Goal: Obtain resource: Obtain resource

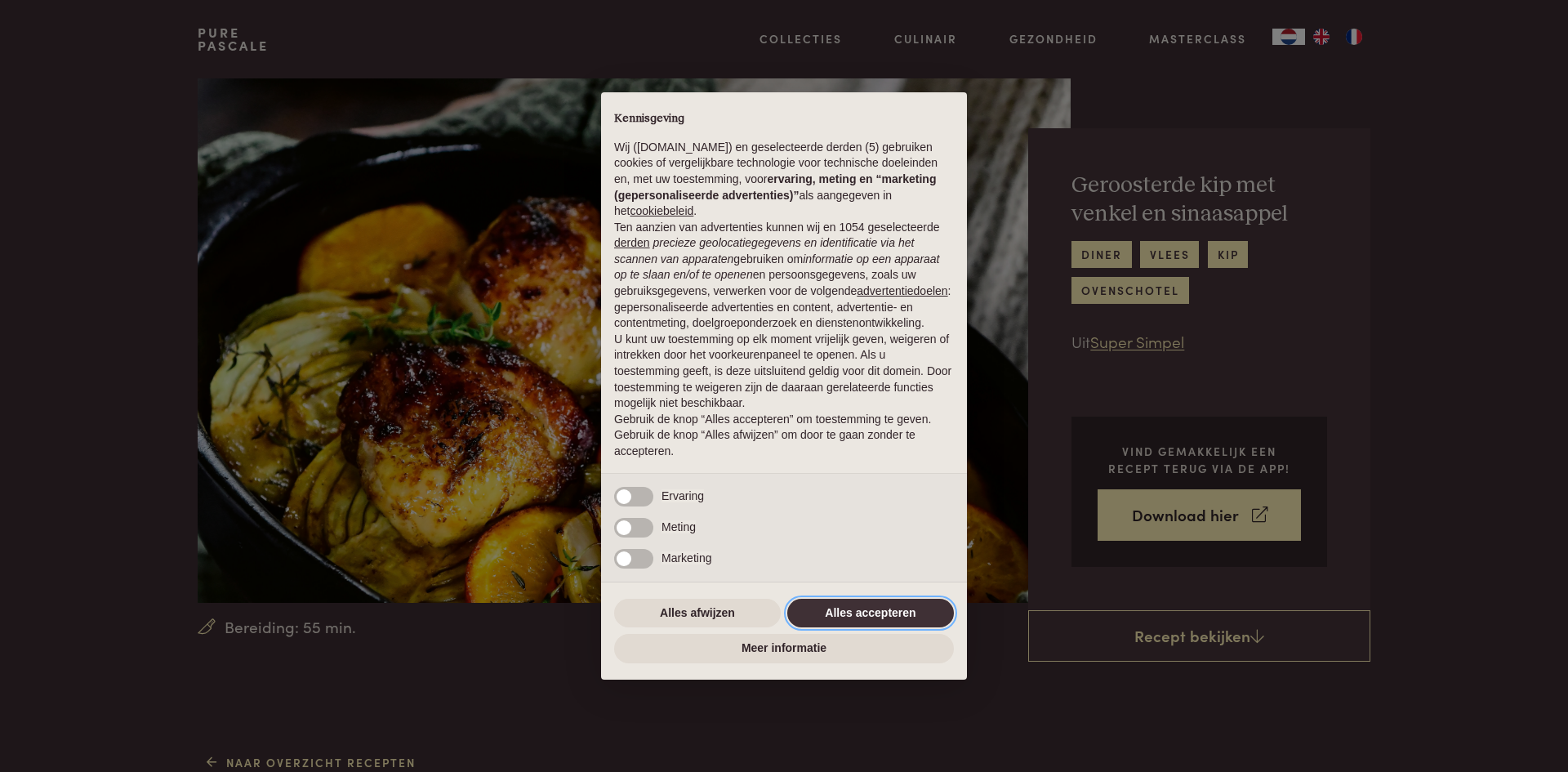
click at [865, 610] on button "Alles accepteren" at bounding box center [870, 613] width 166 height 29
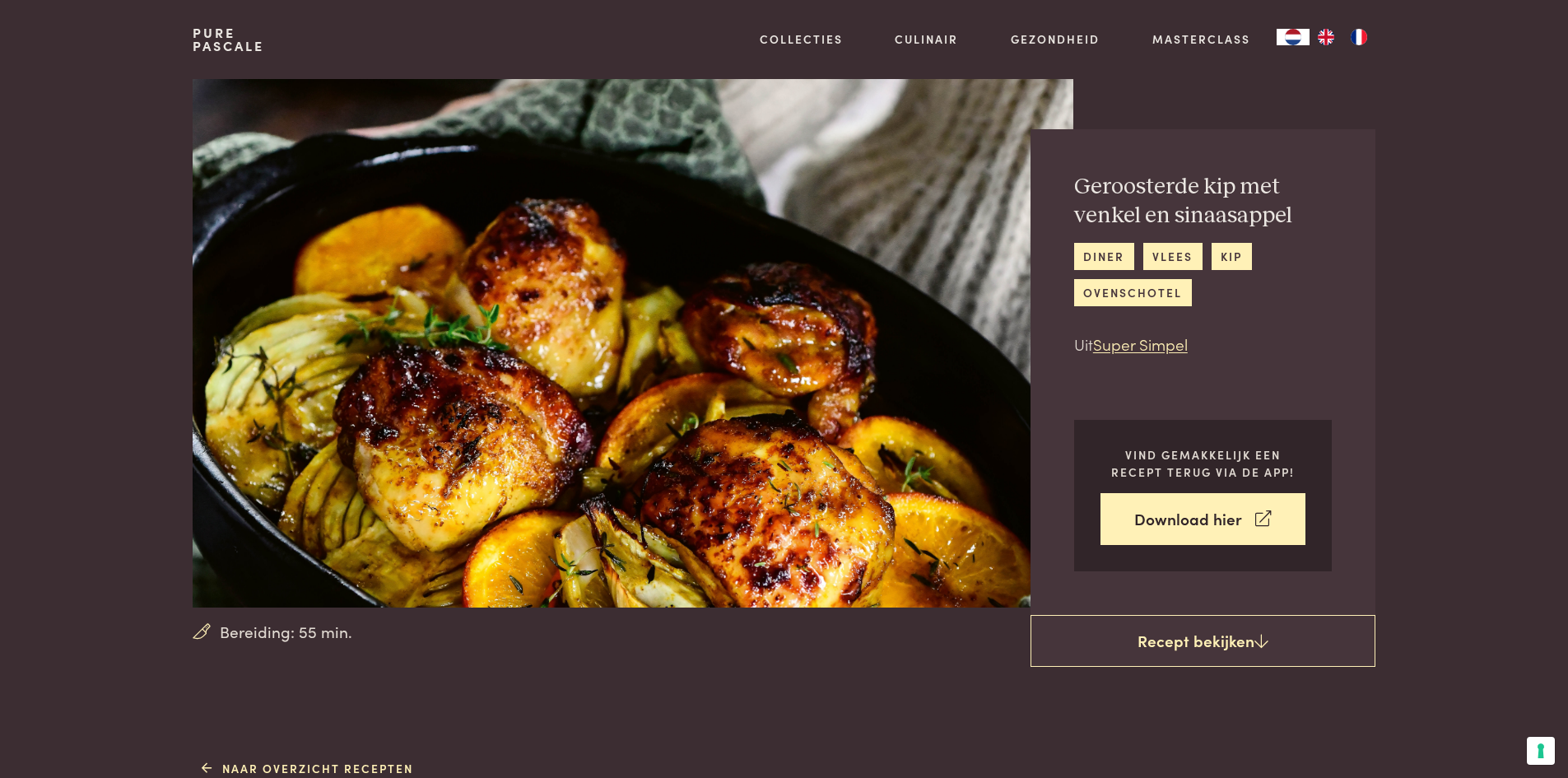
drag, startPoint x: 1073, startPoint y: 185, endPoint x: 1270, endPoint y: 292, distance: 224.2
click at [1270, 292] on div "Geroosterde kip met venkel en sinaasappel diner vlees kip ovenschotel Uit Super…" at bounding box center [1202, 264] width 258 height 183
copy div "Geroosterde kip met venkel en sinaasappel diner vlees kip"
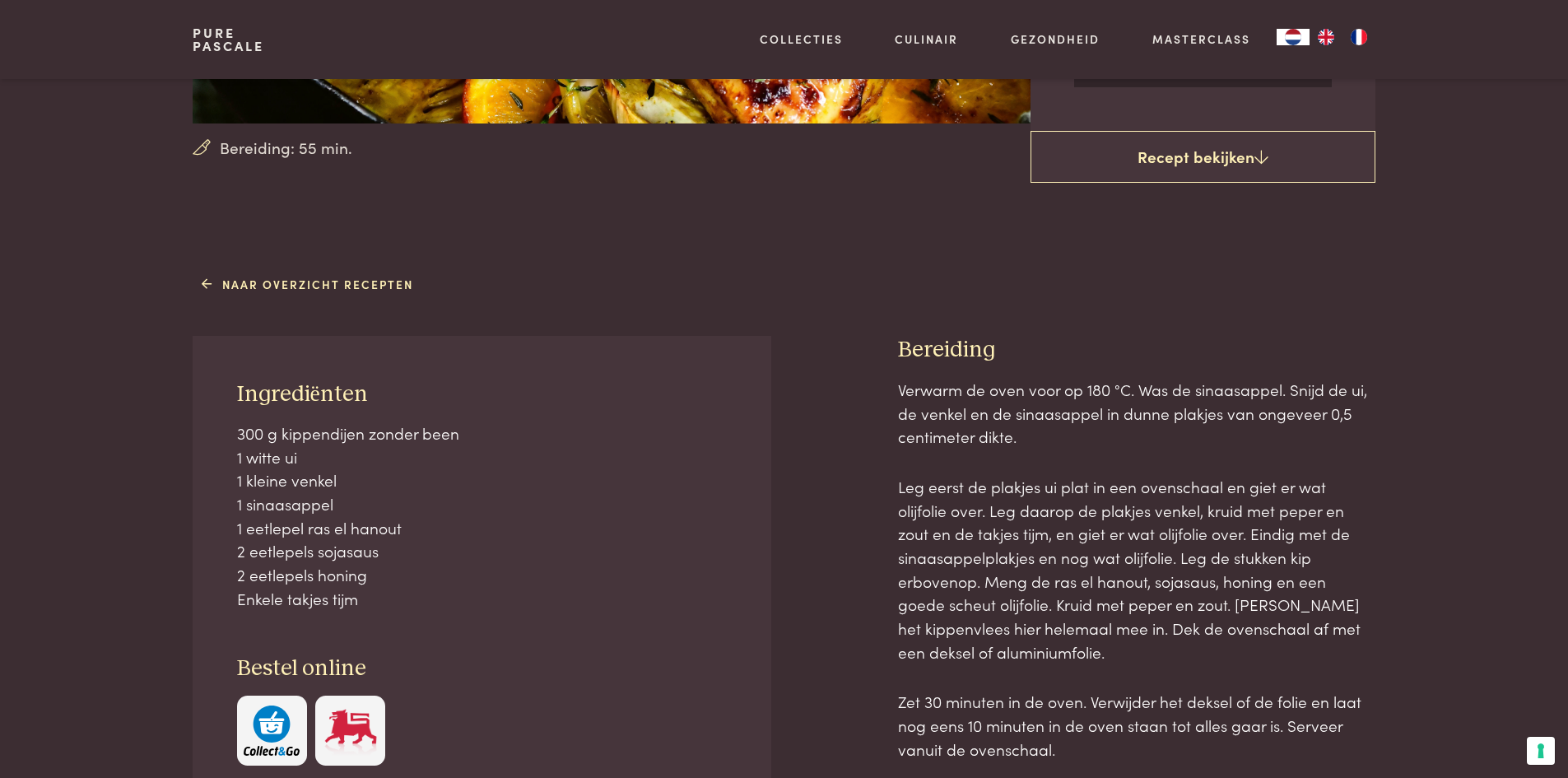
scroll to position [494, 0]
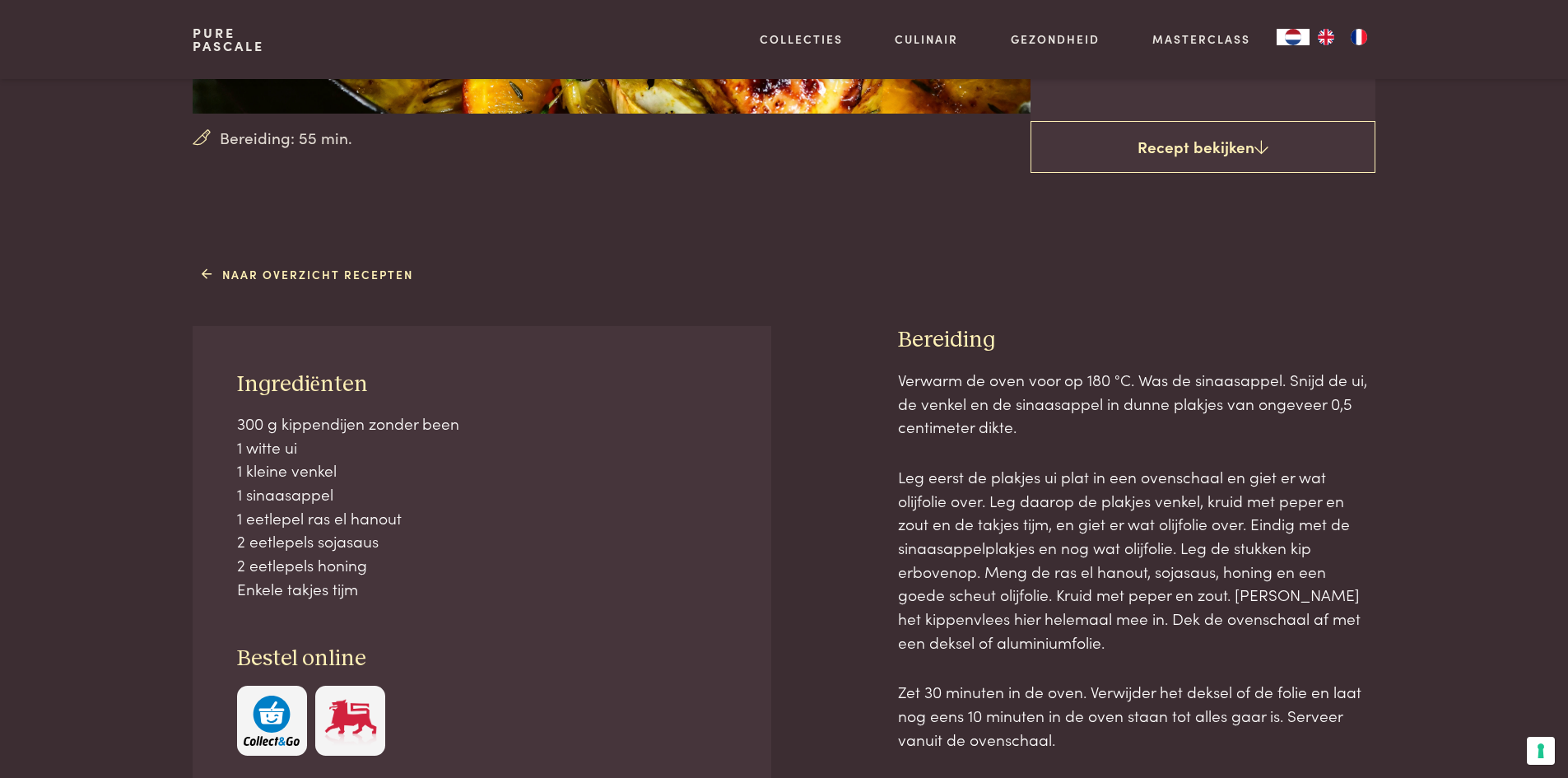
drag, startPoint x: 234, startPoint y: 379, endPoint x: 467, endPoint y: 577, distance: 305.8
click at [467, 577] on div "Ingrediënten 300 g kippendijen zonder been 1 witte ui 1 kleine venkel 1 sinaasa…" at bounding box center [481, 562] width 577 height 473
copy div "Ingrediënten 300 g kippendijen zonder been 1 witte ui 1 kleine venkel 1 sinaasa…"
click at [457, 517] on p "300 g kippendijen zonder been 1 witte ui 1 kleine venkel 1 sinaasappel 1 eetlep…" at bounding box center [482, 506] width 491 height 189
drag, startPoint x: 372, startPoint y: 590, endPoint x: 221, endPoint y: 376, distance: 261.9
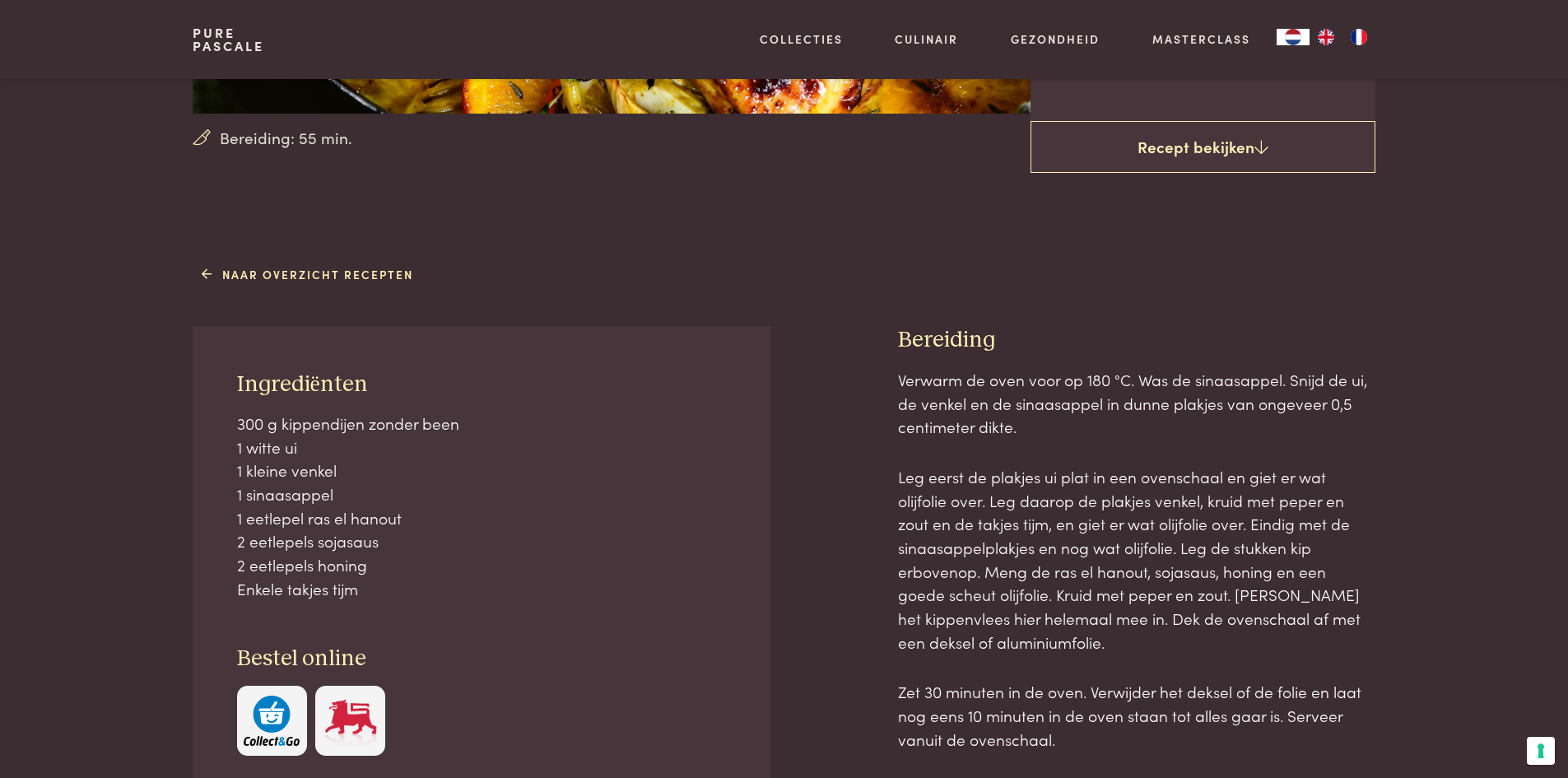
click at [221, 376] on div "Ingrediënten 300 g kippendijen zonder been 1 witte ui 1 kleine venkel 1 sinaasa…" at bounding box center [481, 562] width 577 height 473
copy div "Ingrediënten 300 g kippendijen zonder been 1 witte ui 1 kleine venkel 1 sinaasa…"
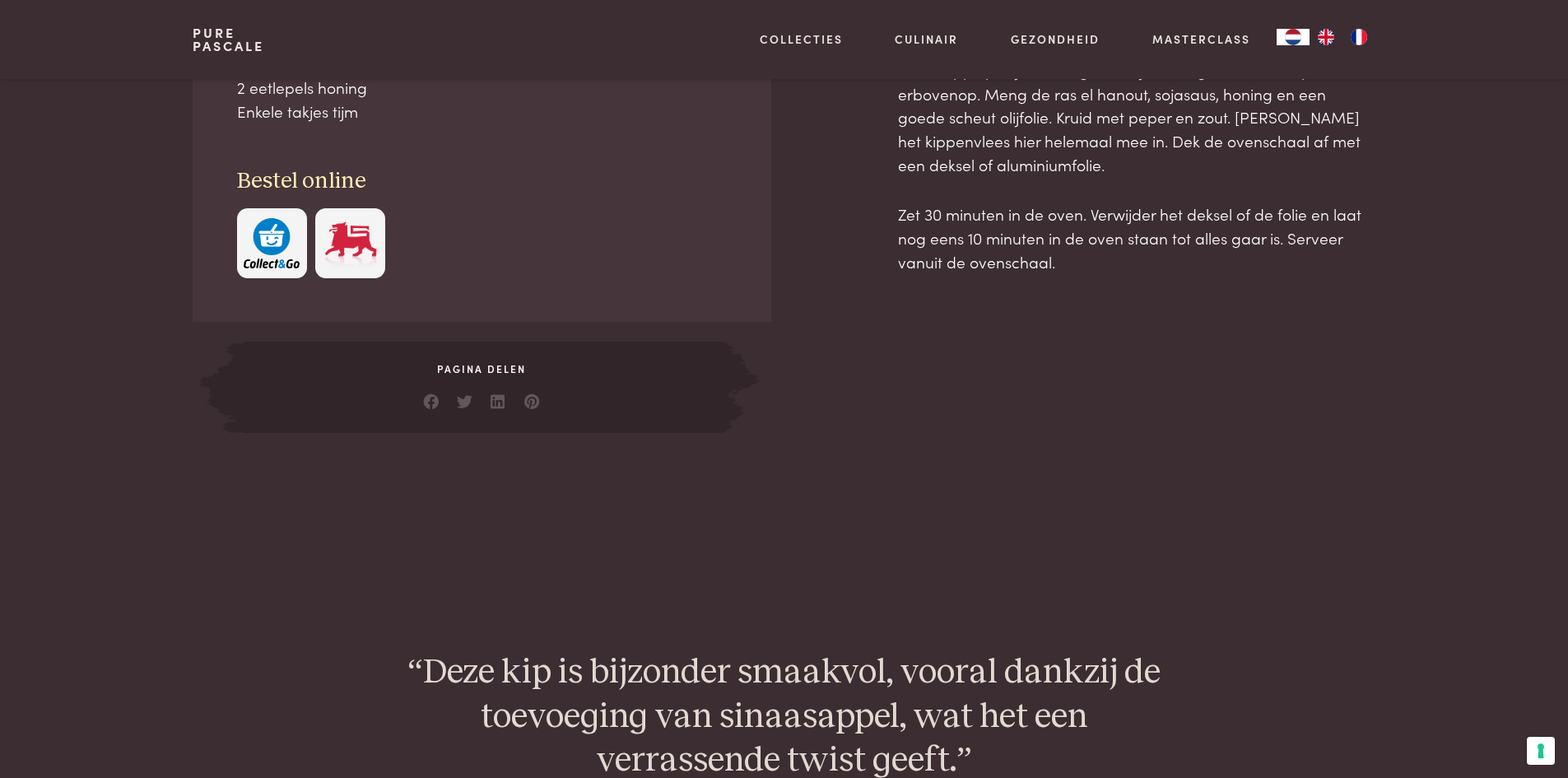
scroll to position [1002, 0]
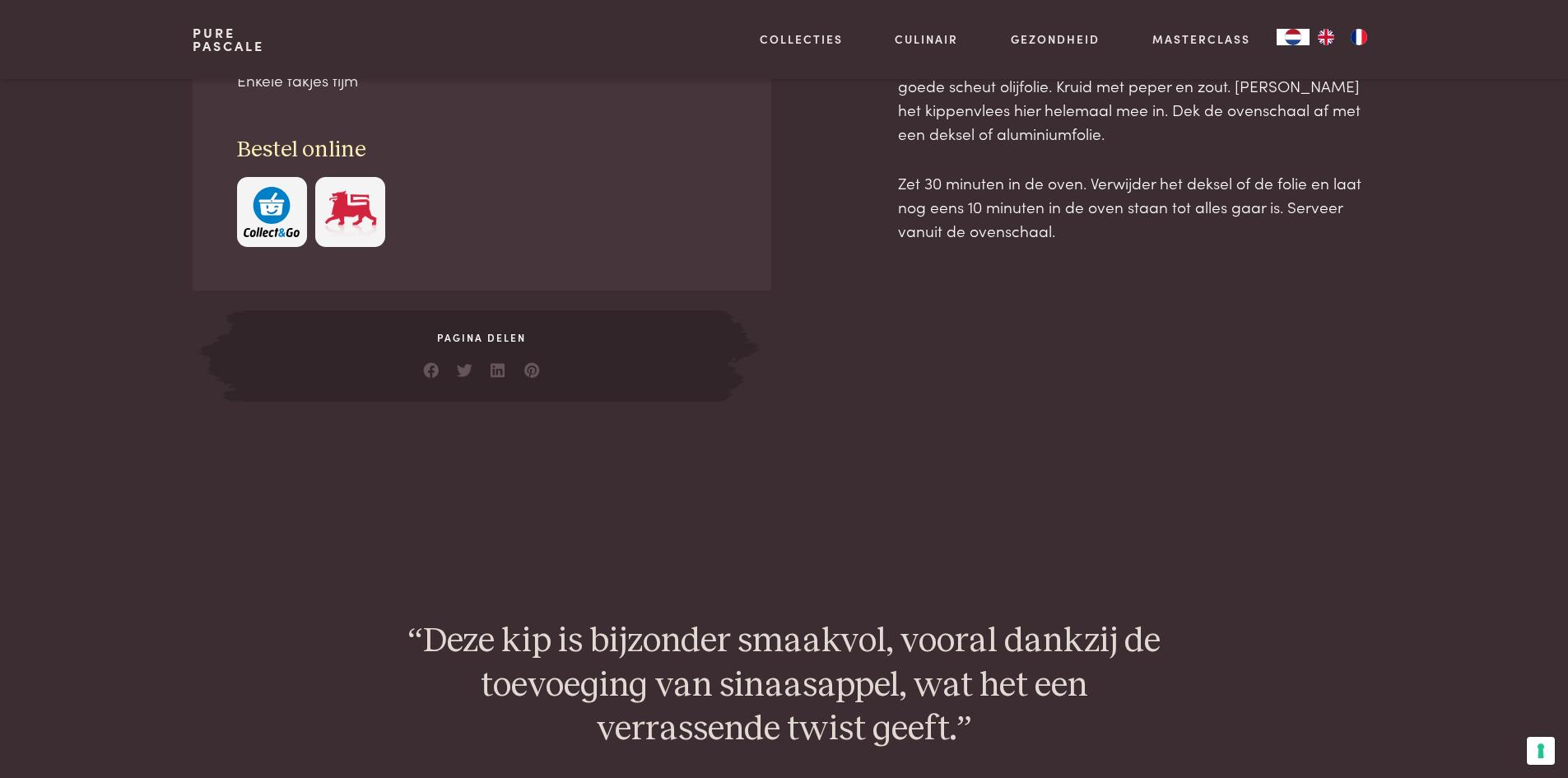
drag, startPoint x: 895, startPoint y: 335, endPoint x: 1318, endPoint y: 258, distance: 430.0
click at [1318, 258] on div "Ingrediënten 300 g kippendijen zonder been 1 witte ui 1 kleine venkel 1 sinaasa…" at bounding box center [783, 109] width 1182 height 584
copy div "Bereiding Verwarm de oven voor op 180 °C. Was de sinaasappel. Snijd de ui, de v…"
